Goal: Information Seeking & Learning: Learn about a topic

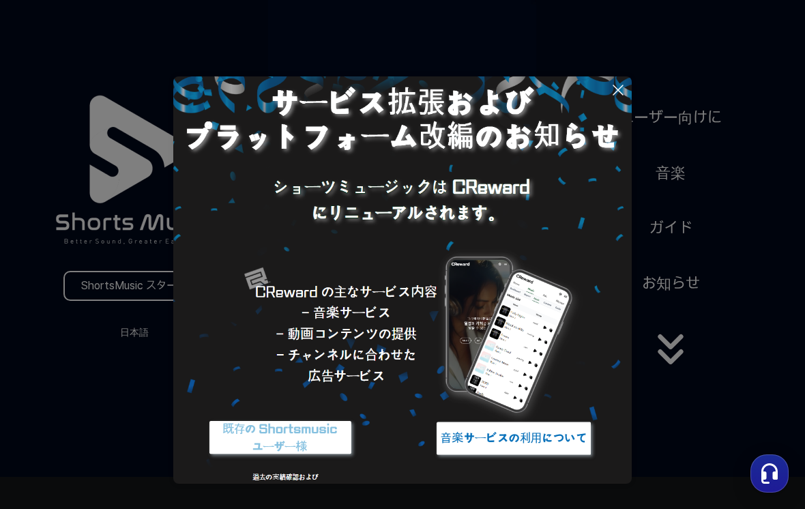
scroll to position [34, 0]
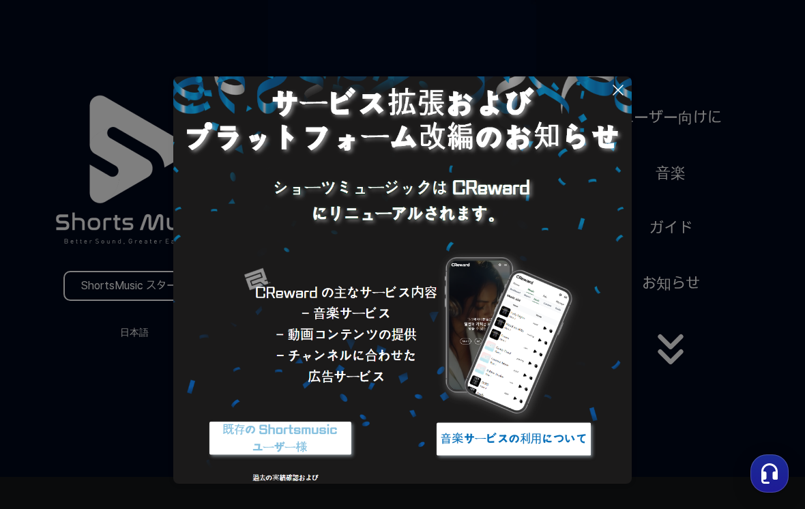
click at [626, 85] on icon at bounding box center [618, 90] width 16 height 16
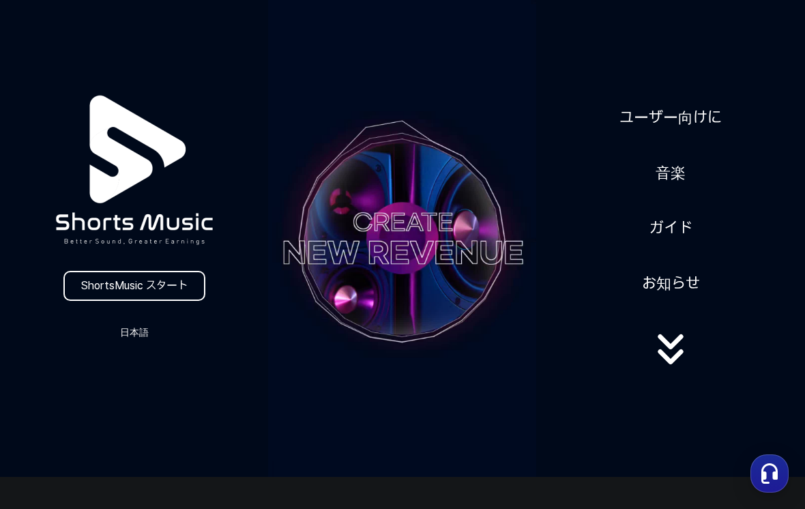
click at [134, 337] on button "日本語" at bounding box center [135, 332] width 66 height 19
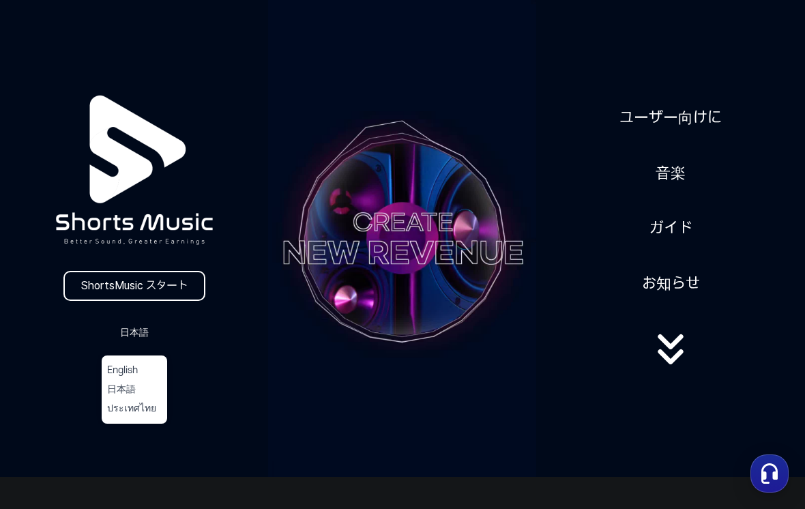
click at [117, 391] on button "日本語" at bounding box center [134, 390] width 55 height 14
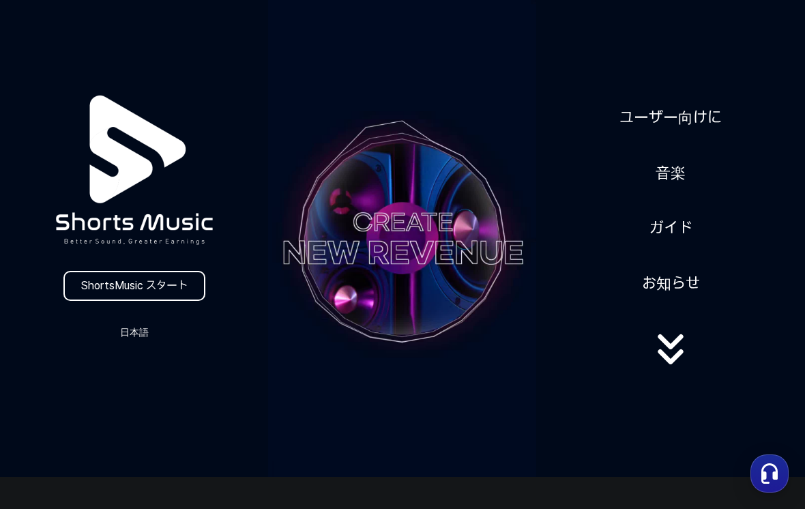
click at [648, 121] on link "ユーザー向けに" at bounding box center [670, 117] width 113 height 33
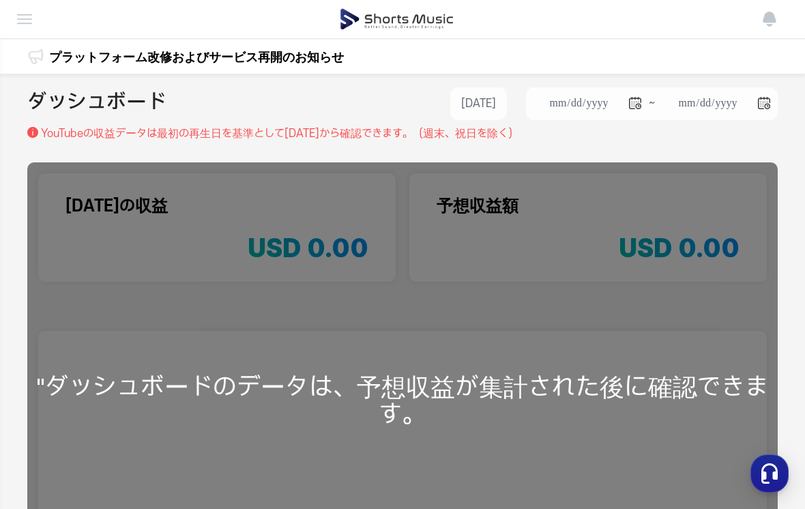
click at [76, 59] on link "プラットフォーム改修およびサービス再開のお知らせ" at bounding box center [196, 57] width 295 height 18
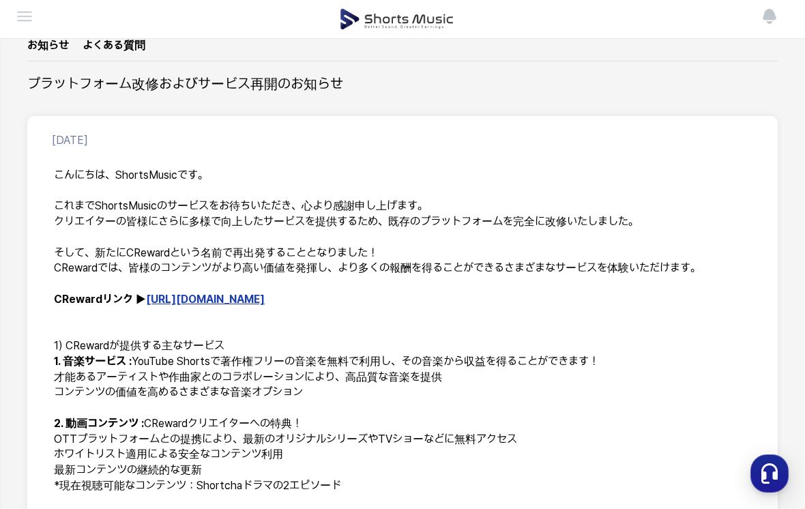
scroll to position [96, 0]
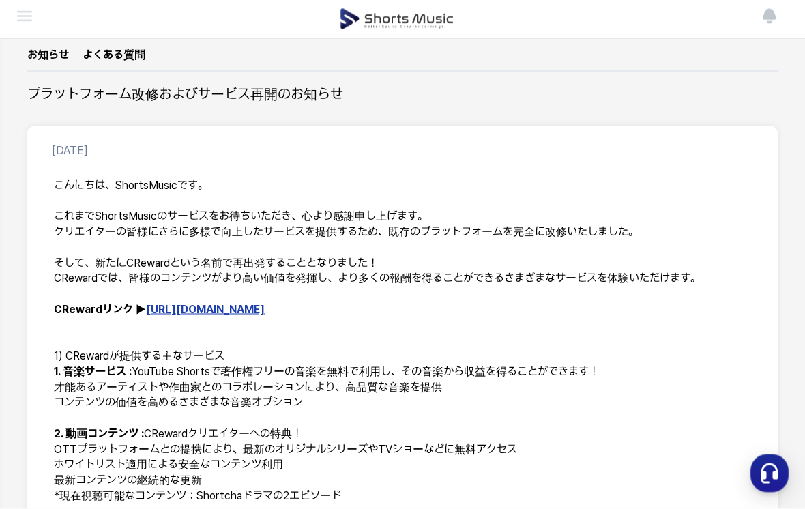
click at [169, 310] on link "[URL][DOMAIN_NAME]" at bounding box center [205, 309] width 119 height 13
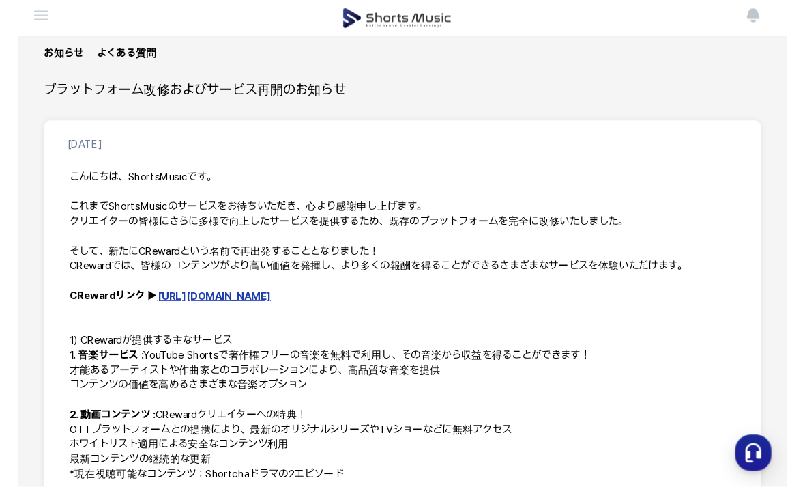
scroll to position [97, 0]
